Goal: Transaction & Acquisition: Book appointment/travel/reservation

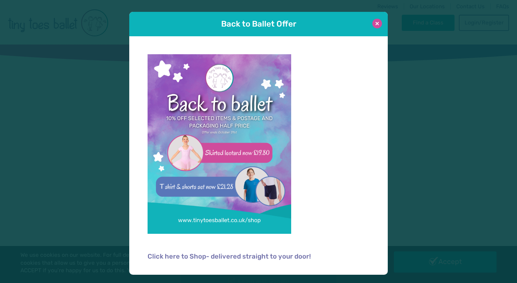
click at [377, 23] on button at bounding box center [377, 24] width 10 height 10
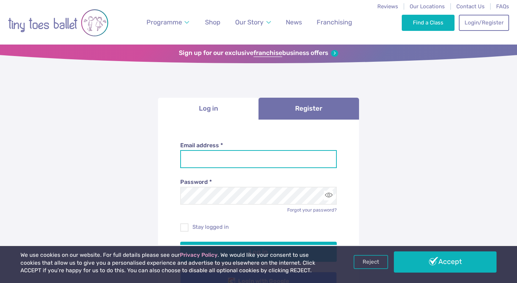
click at [251, 160] on input "Email address *" at bounding box center [258, 159] width 157 height 18
type input "**********"
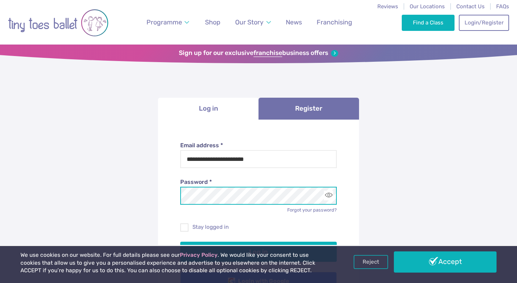
click at [180, 241] on button "Log in" at bounding box center [258, 251] width 157 height 20
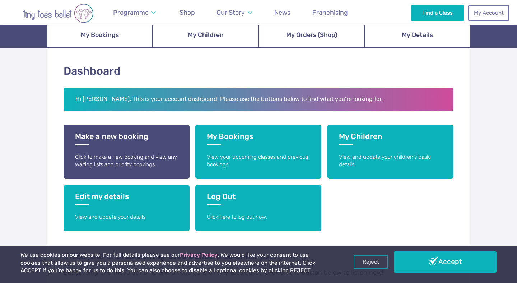
scroll to position [88, 0]
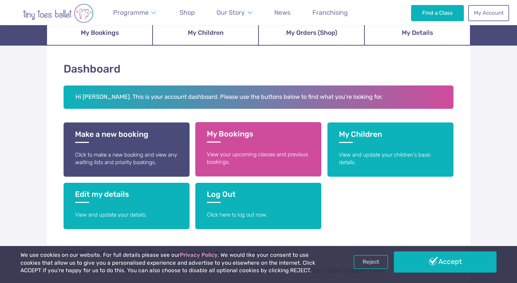
click at [235, 152] on p "View your upcoming classes and previous bookings." at bounding box center [258, 158] width 103 height 15
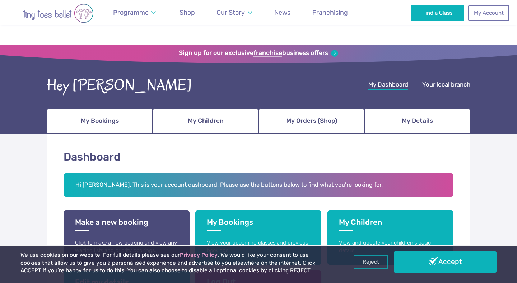
scroll to position [87, 0]
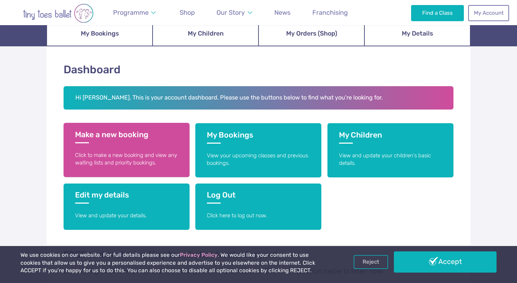
click at [147, 155] on p "Click to make a new booking and view any waiting lists and priority bookings." at bounding box center [126, 158] width 103 height 15
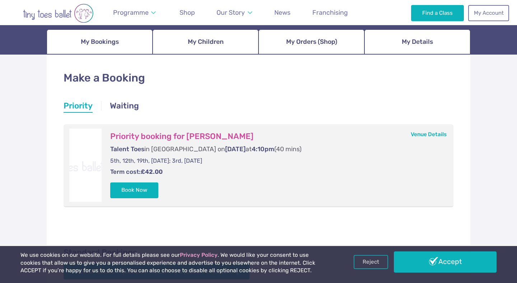
scroll to position [81, 0]
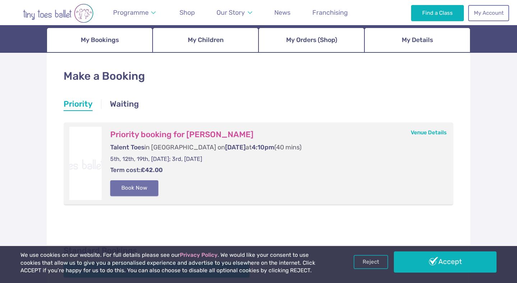
click at [138, 189] on button "Book Now" at bounding box center [134, 188] width 48 height 16
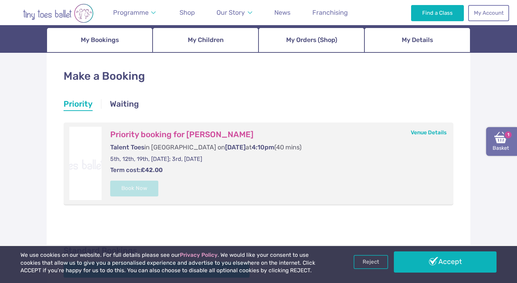
click at [495, 136] on img at bounding box center [500, 137] width 13 height 13
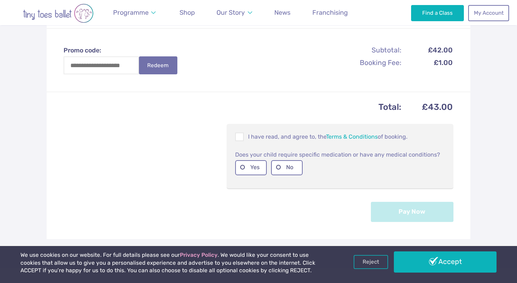
scroll to position [237, 0]
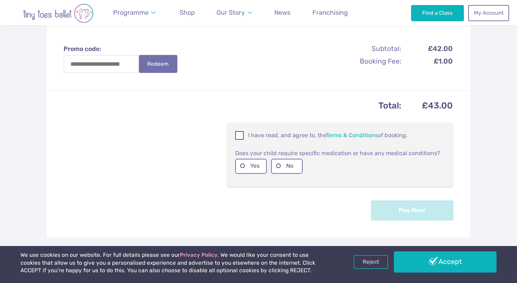
click at [244, 135] on span at bounding box center [240, 136] width 8 height 7
click at [291, 164] on label "No" at bounding box center [287, 166] width 32 height 15
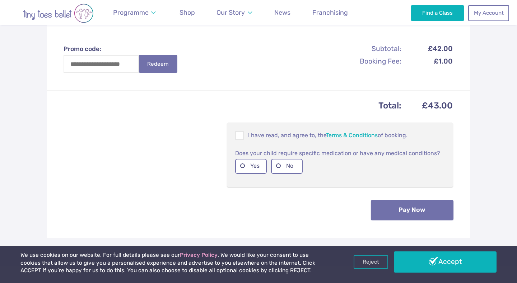
click at [394, 214] on button "Pay Now" at bounding box center [412, 210] width 83 height 20
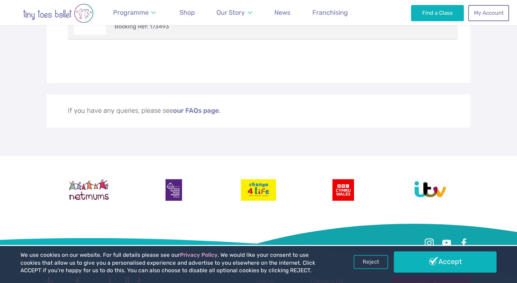
scroll to position [270, 0]
